Goal: Information Seeking & Learning: Learn about a topic

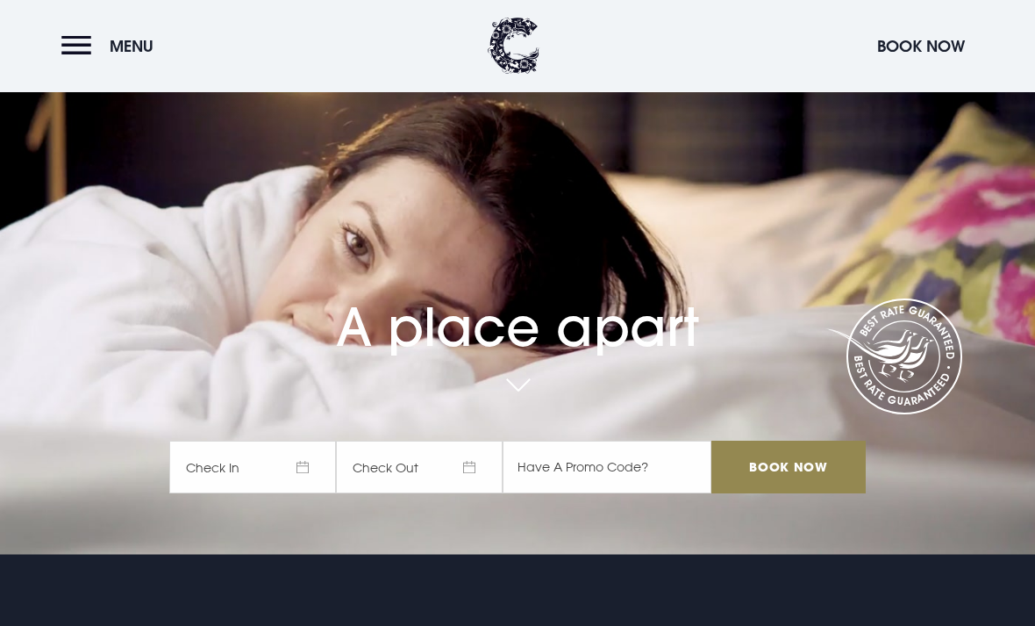
click at [62, 50] on button "Menu" at bounding box center [111, 46] width 101 height 38
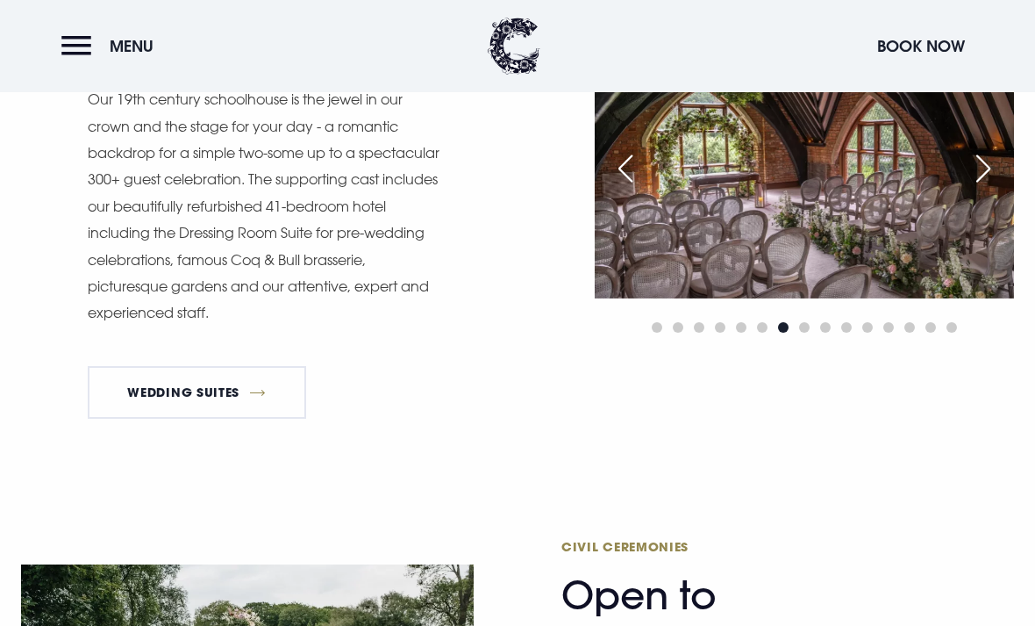
scroll to position [1861, 0]
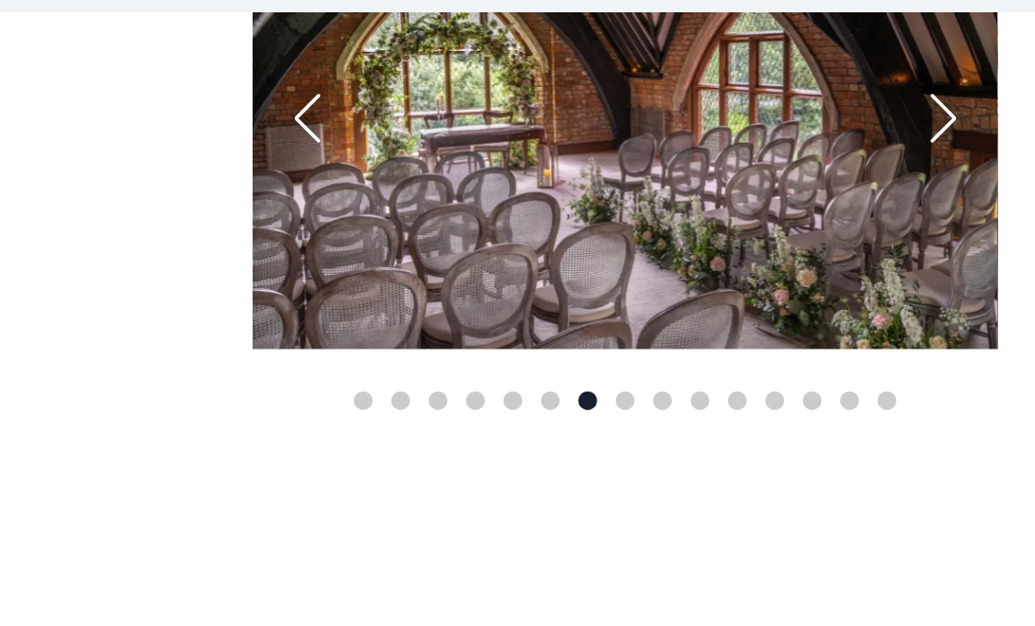
click at [962, 132] on div "Next slide" at bounding box center [984, 151] width 44 height 39
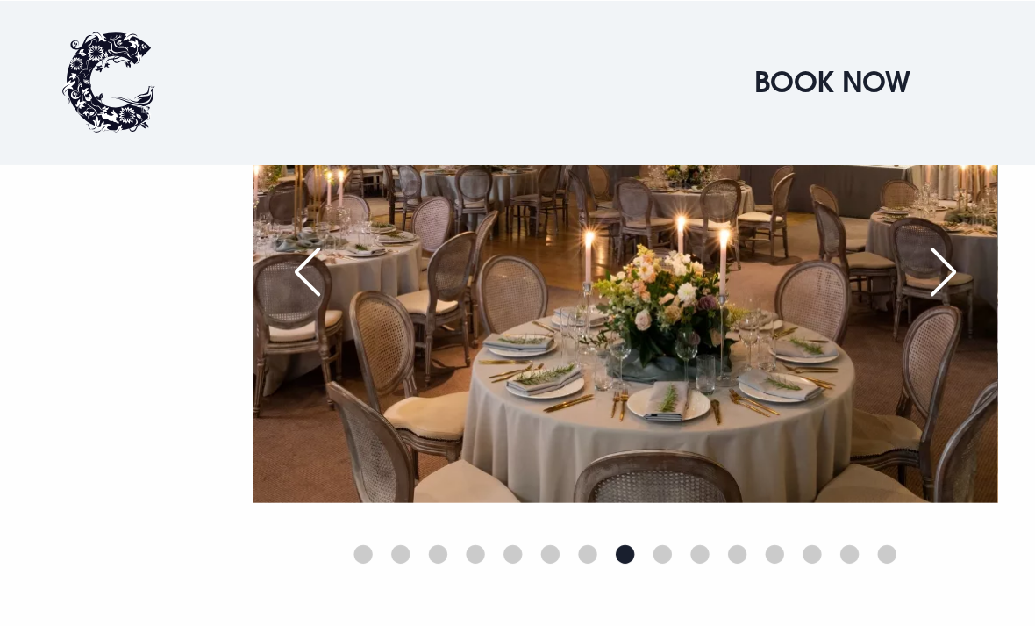
scroll to position [1857, 0]
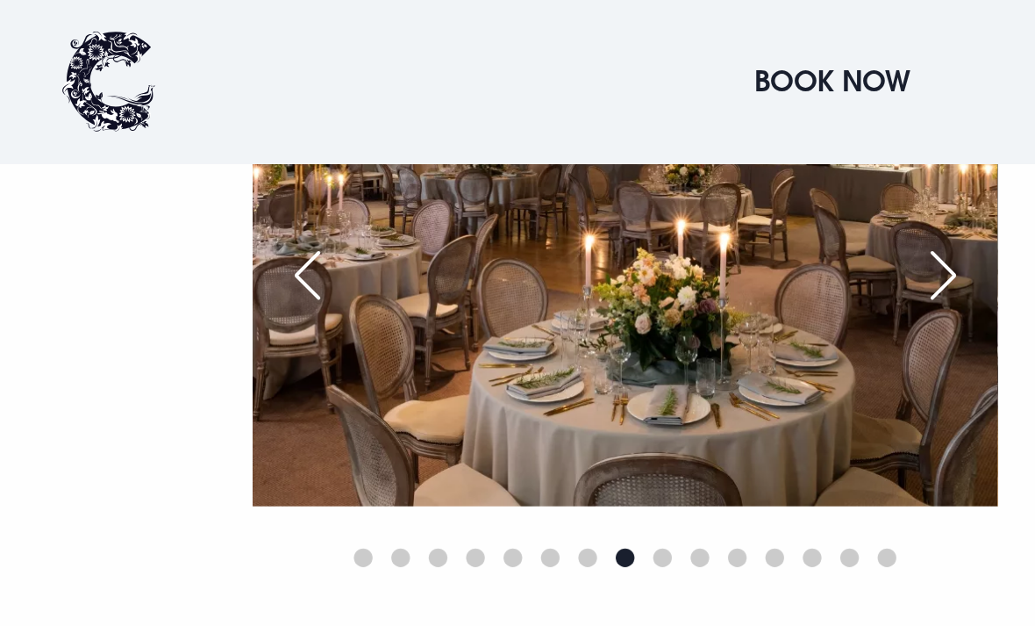
click at [604, 175] on div "Previous slide" at bounding box center [626, 155] width 44 height 39
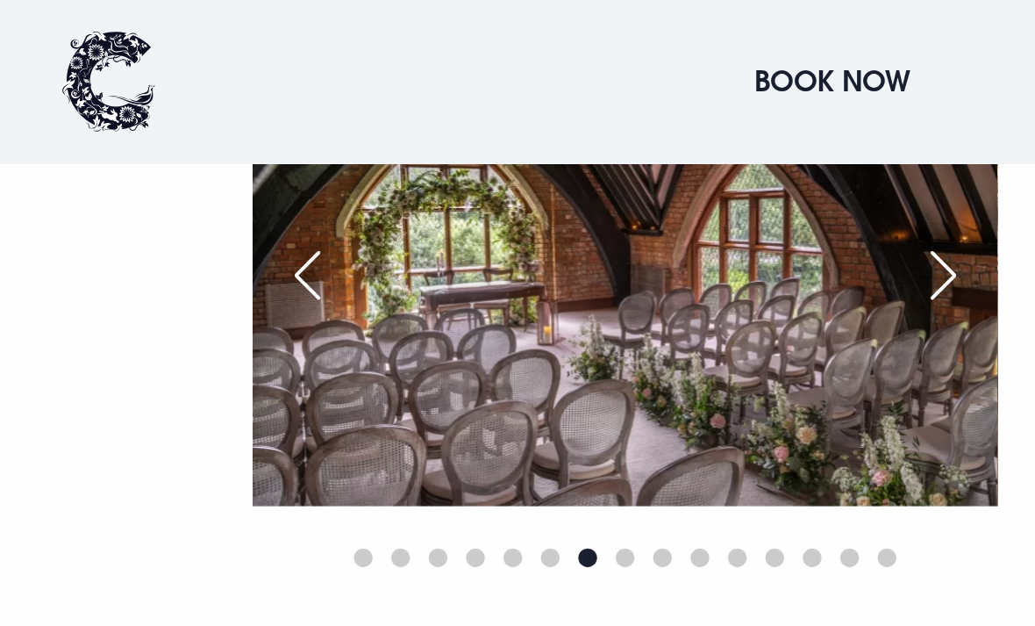
click at [604, 175] on div "Previous slide" at bounding box center [626, 155] width 44 height 39
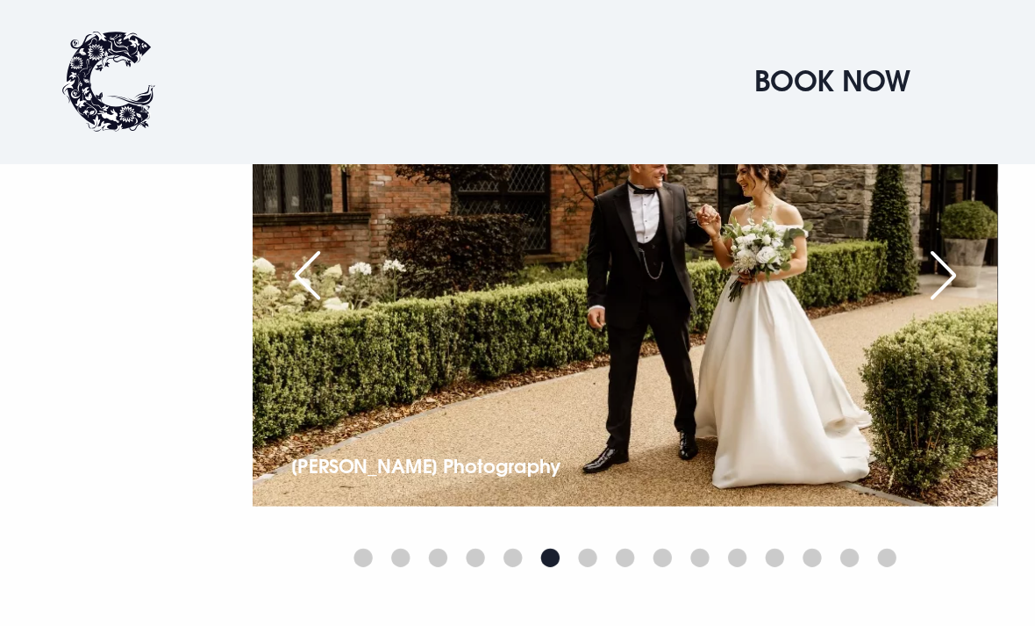
click at [604, 175] on div "Previous slide" at bounding box center [626, 155] width 44 height 39
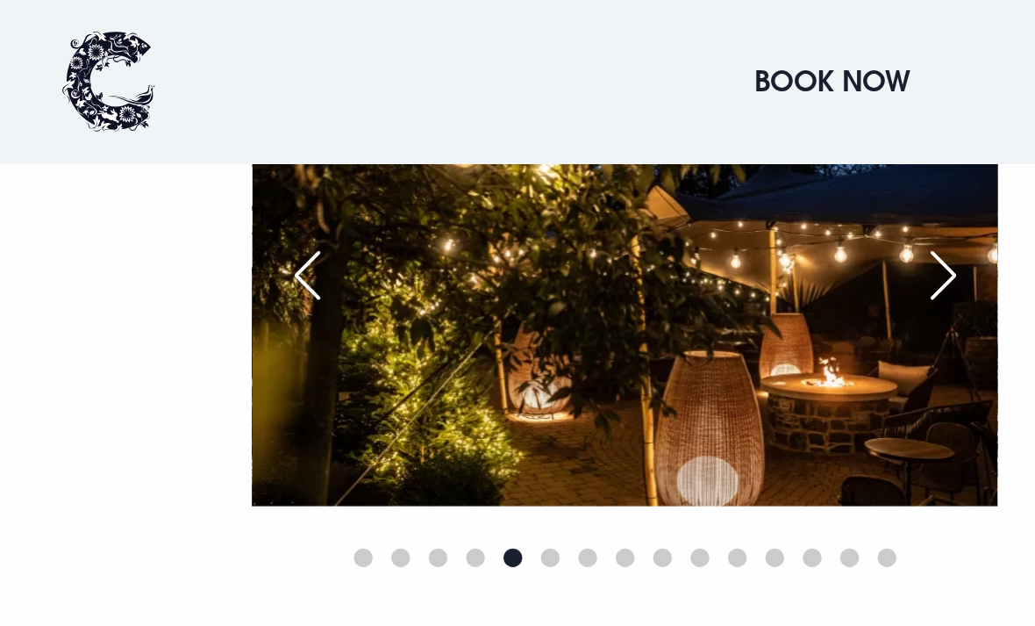
click at [604, 175] on div "Previous slide" at bounding box center [626, 155] width 44 height 39
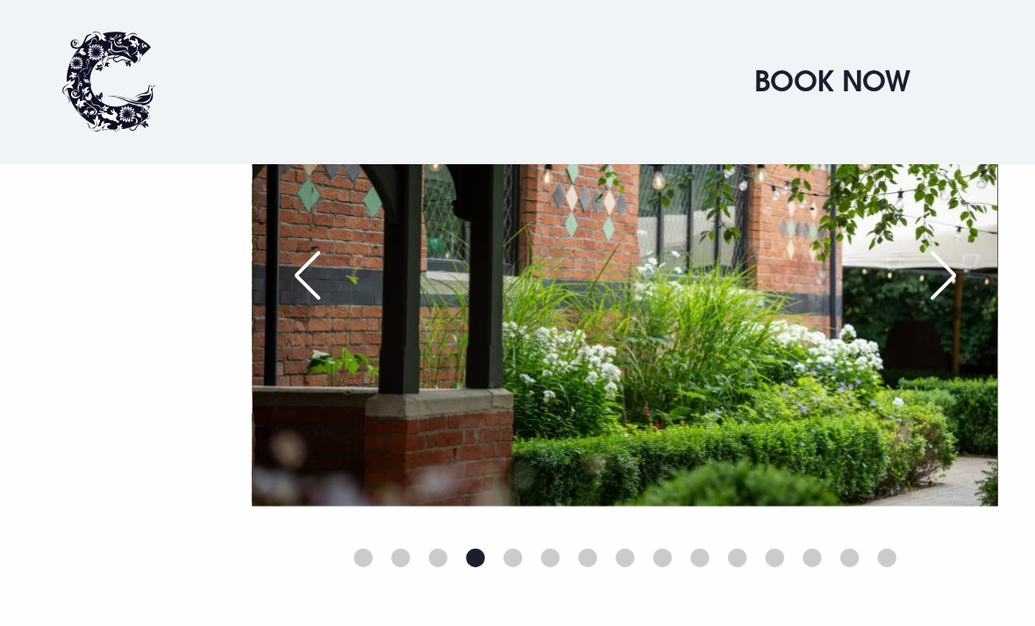
click at [604, 175] on div "Previous slide" at bounding box center [626, 155] width 44 height 39
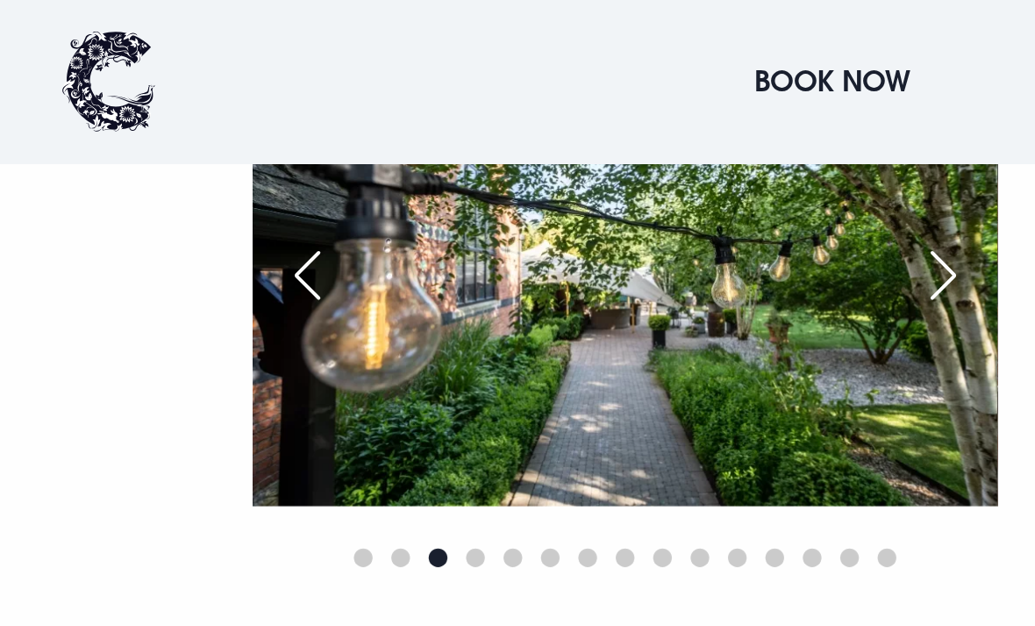
click at [604, 175] on div "Previous slide" at bounding box center [626, 155] width 44 height 39
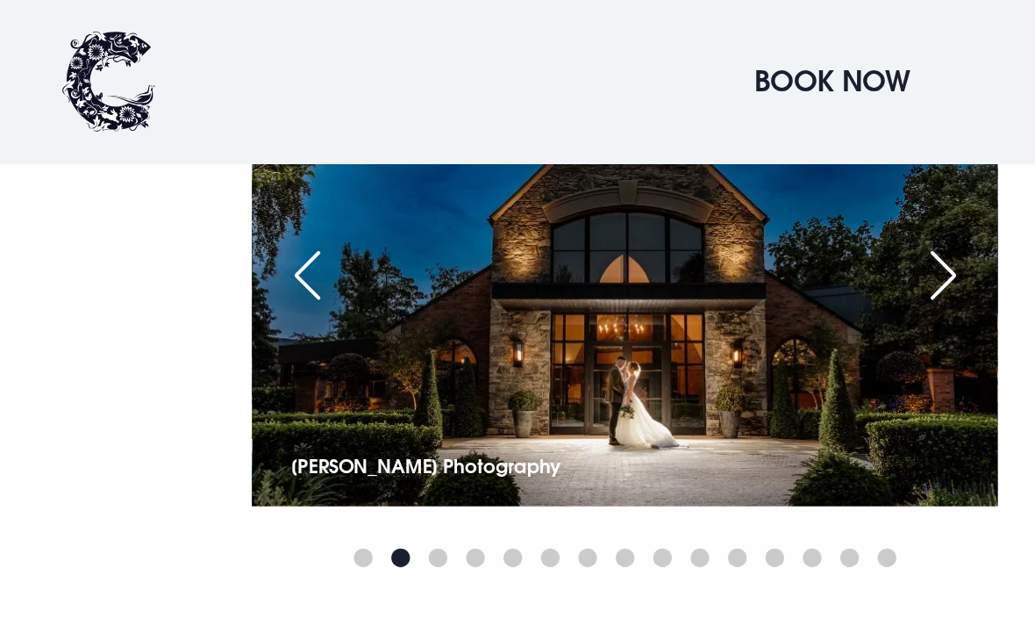
click at [604, 175] on div "Previous slide" at bounding box center [626, 155] width 44 height 39
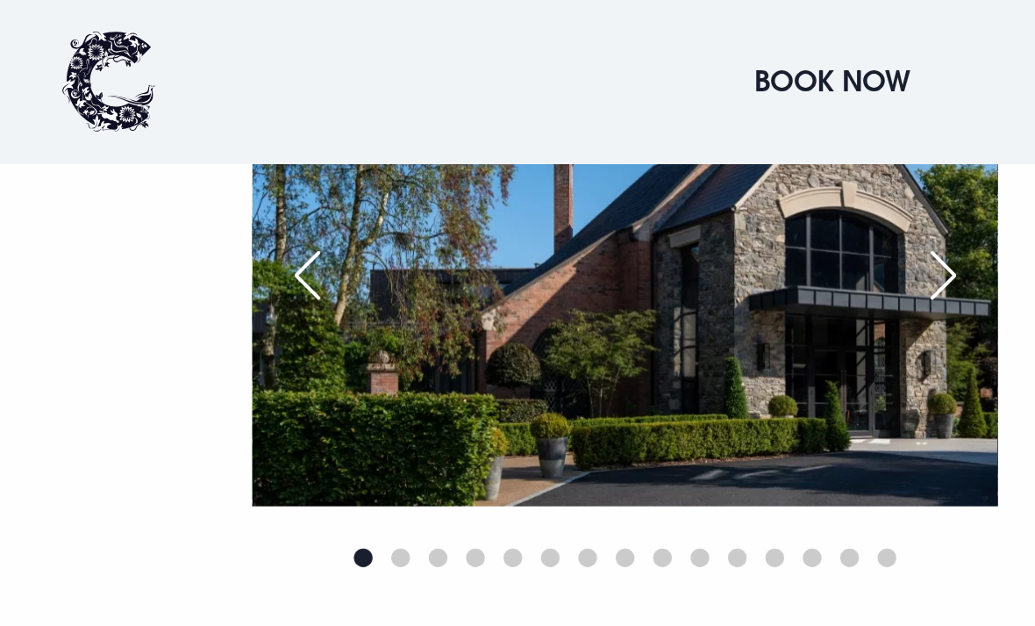
click at [604, 175] on div "Previous slide" at bounding box center [626, 155] width 44 height 39
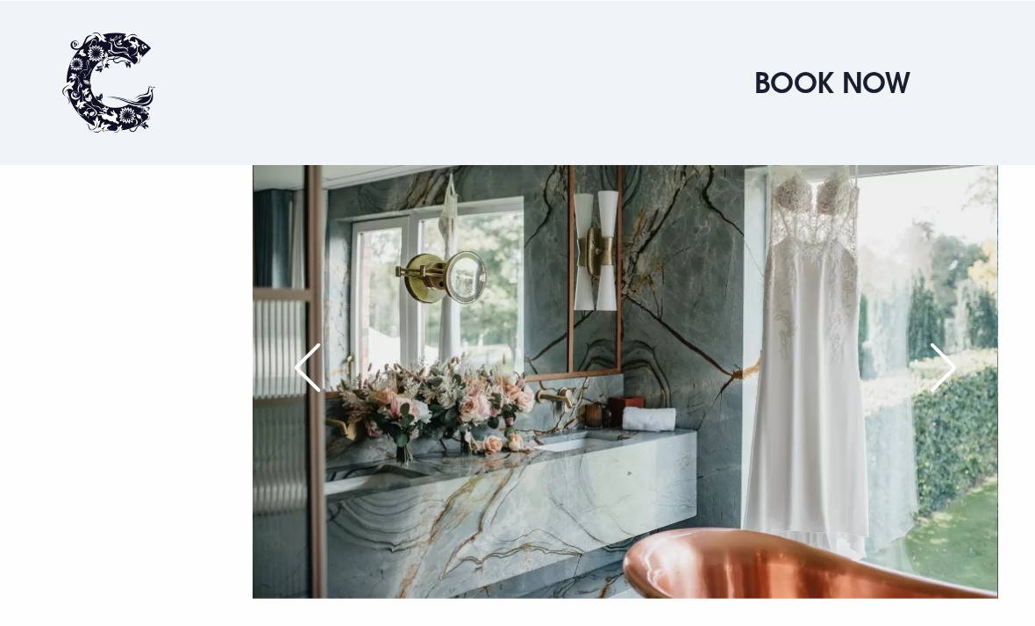
scroll to position [1792, 0]
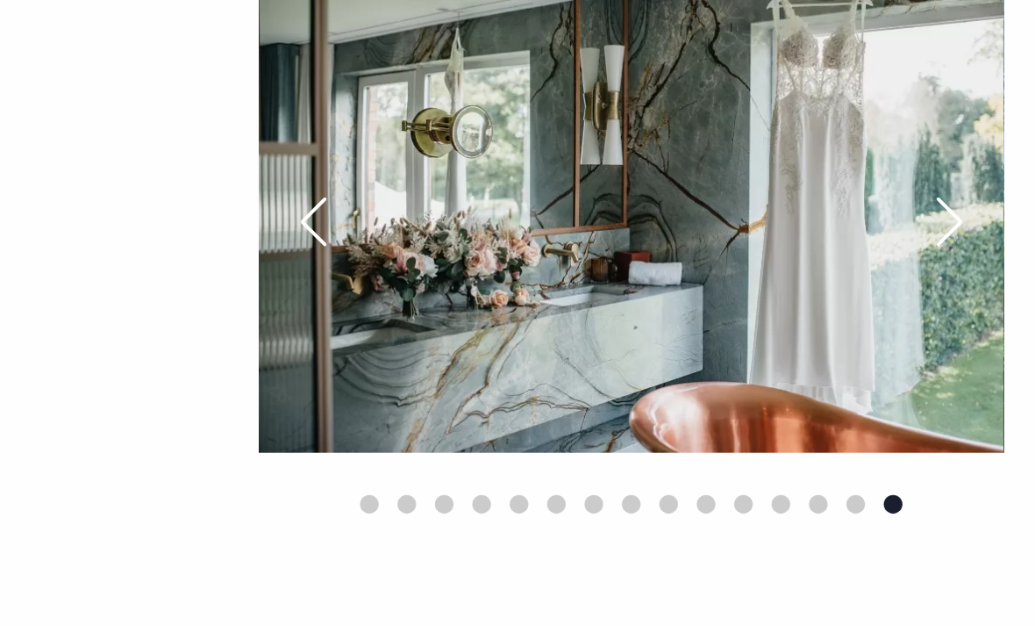
click at [604, 201] on div "Previous slide" at bounding box center [626, 220] width 44 height 39
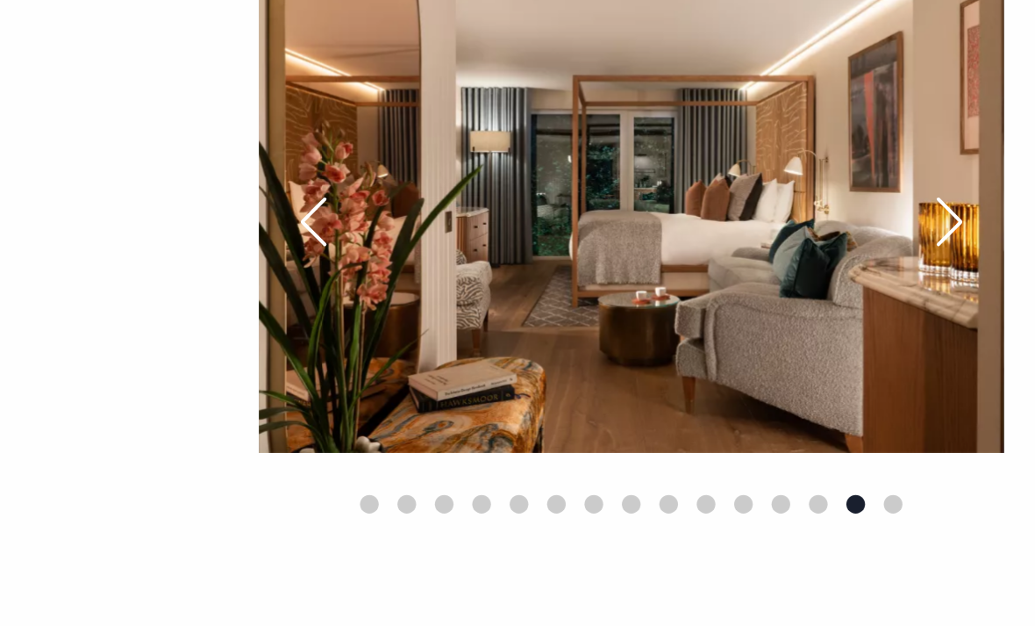
click at [604, 201] on div "Previous slide" at bounding box center [626, 220] width 44 height 39
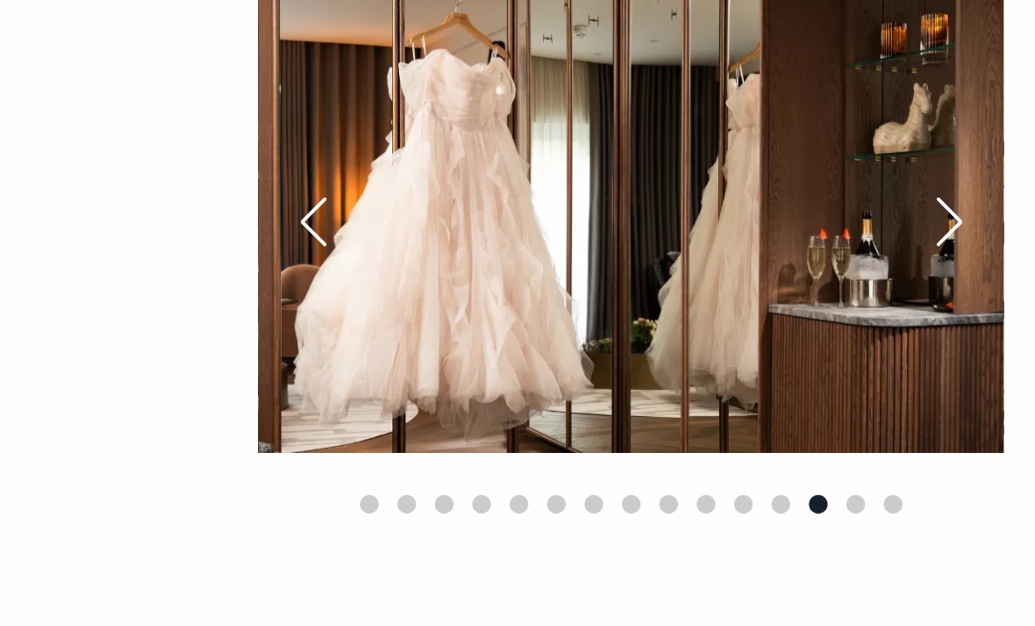
click at [604, 201] on div "Previous slide" at bounding box center [626, 220] width 44 height 39
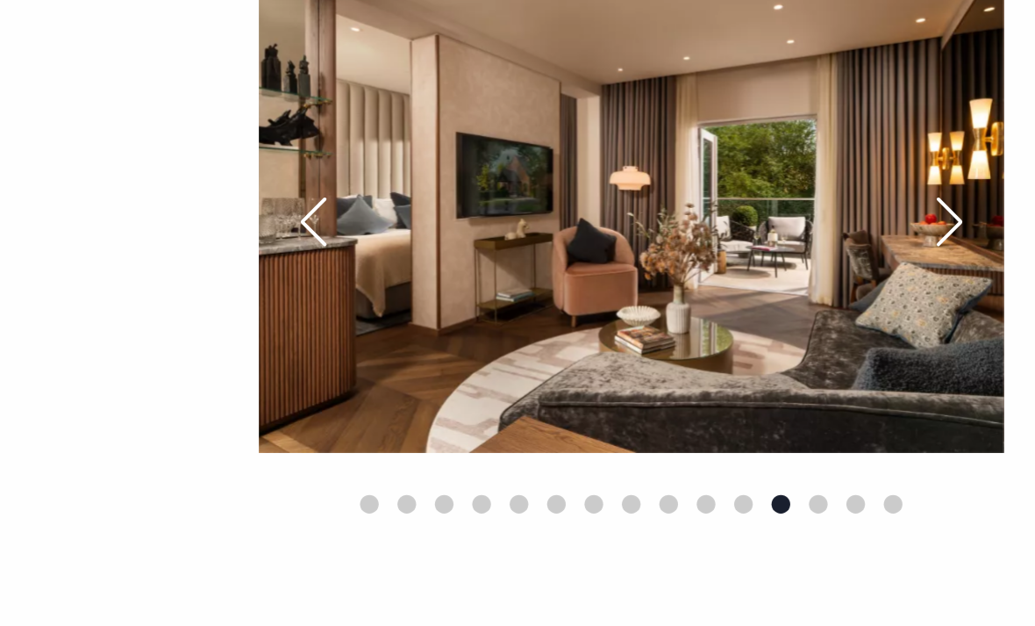
click at [604, 201] on div "Previous slide" at bounding box center [626, 220] width 44 height 39
